Goal: Check status: Check status

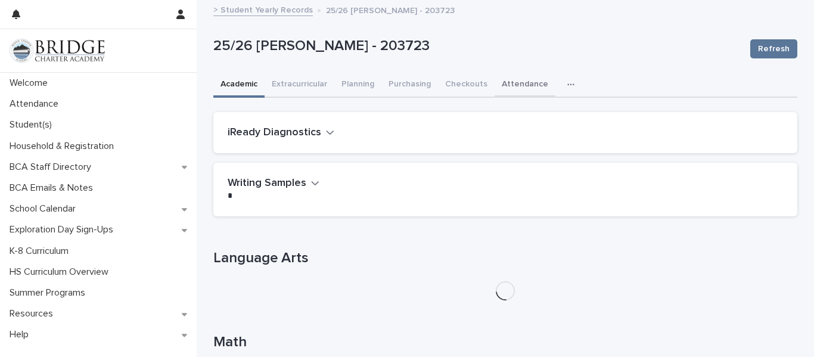
click at [510, 82] on button "Attendance" at bounding box center [525, 85] width 61 height 25
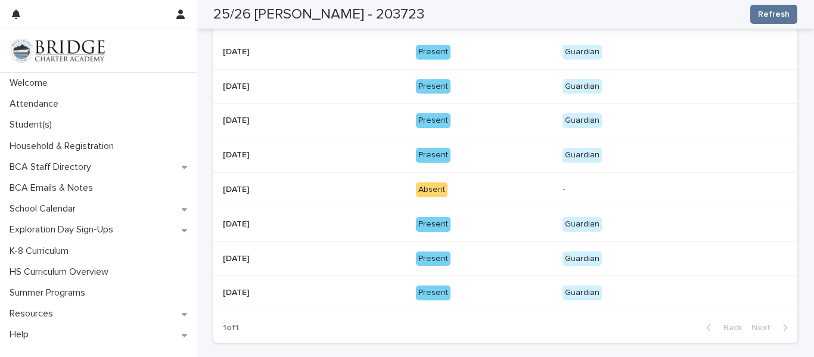
scroll to position [259, 0]
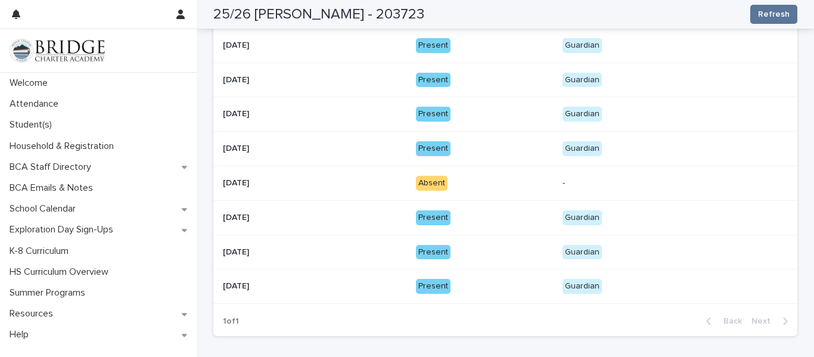
click at [514, 178] on p "Absent" at bounding box center [484, 183] width 137 height 15
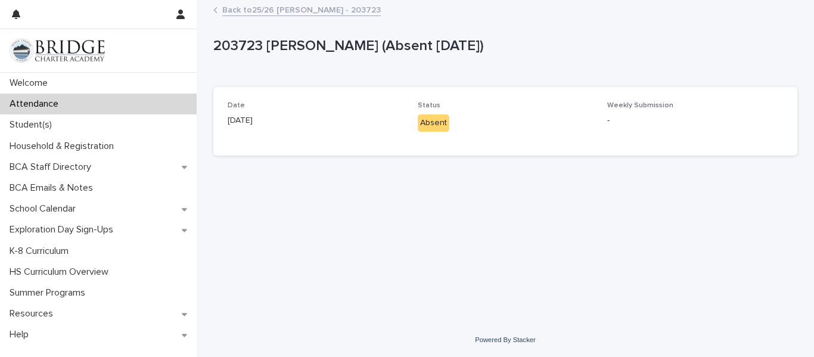
click at [261, 11] on link "Back to 25/26 [PERSON_NAME] - 203723" at bounding box center [301, 9] width 158 height 14
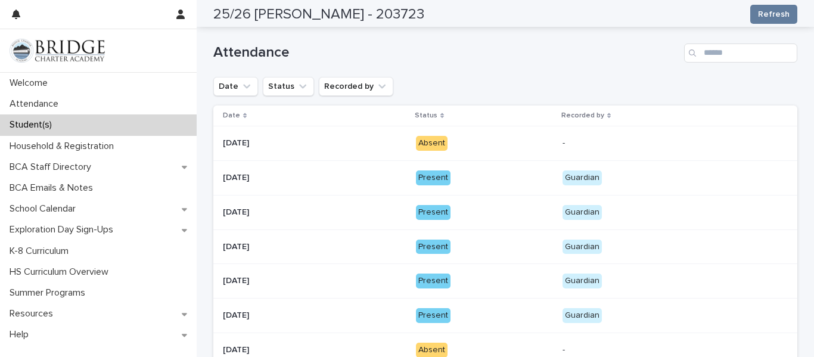
scroll to position [102, 0]
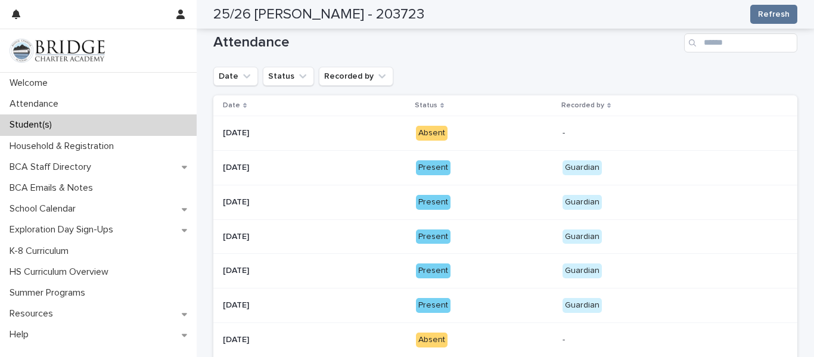
click at [484, 135] on p "Absent" at bounding box center [484, 133] width 137 height 15
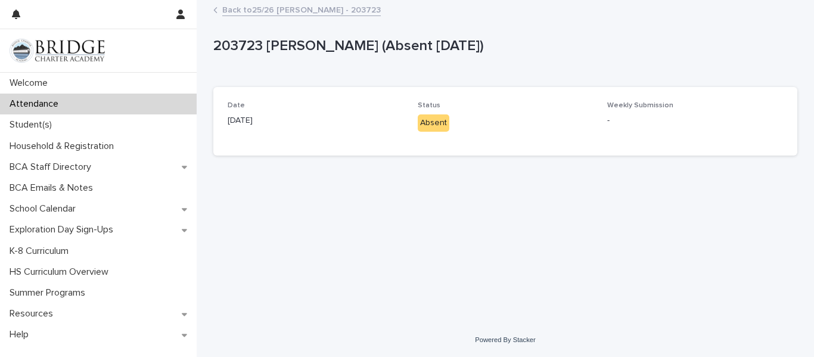
click at [478, 132] on div "Status Absent" at bounding box center [506, 121] width 176 height 40
click at [254, 8] on link "Back to 25/26 [PERSON_NAME] - 203723" at bounding box center [301, 9] width 158 height 14
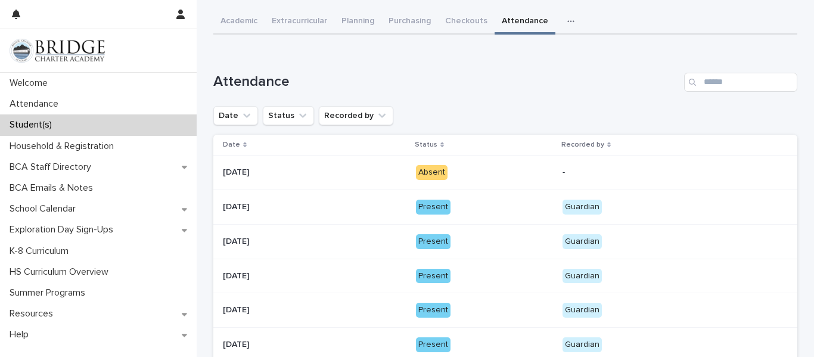
scroll to position [65, 0]
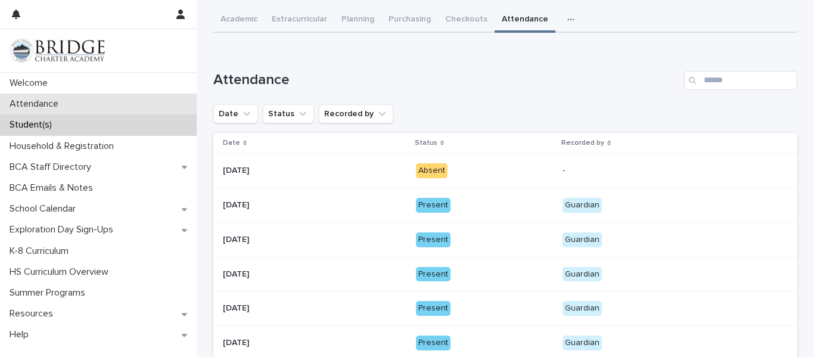
click at [133, 108] on div "Attendance" at bounding box center [98, 104] width 197 height 21
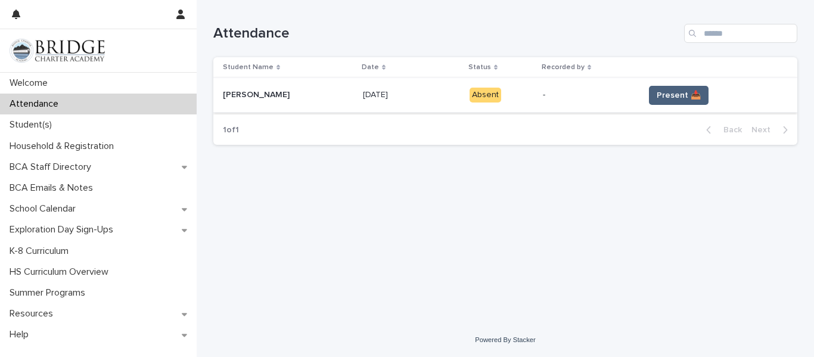
click at [666, 90] on span "Present 📥" at bounding box center [679, 95] width 44 height 12
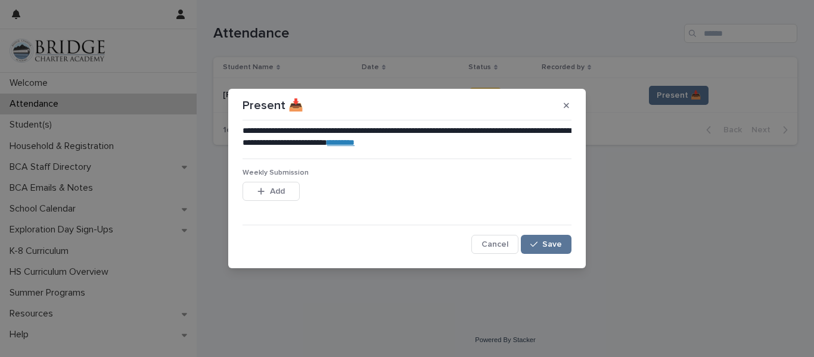
click at [355, 142] on link "********" at bounding box center [340, 142] width 27 height 8
click at [542, 245] on div "button" at bounding box center [536, 244] width 12 height 8
